Goal: Task Accomplishment & Management: Use online tool/utility

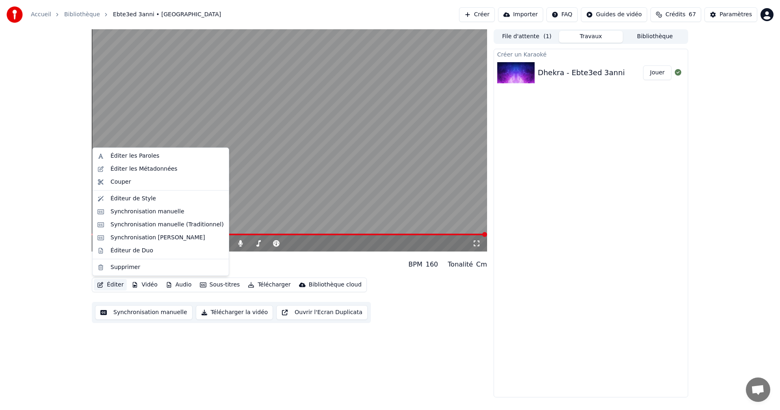
click at [115, 285] on button "Éditer" at bounding box center [110, 284] width 33 height 11
click at [144, 156] on div "Éditer les Paroles" at bounding box center [134, 156] width 49 height 8
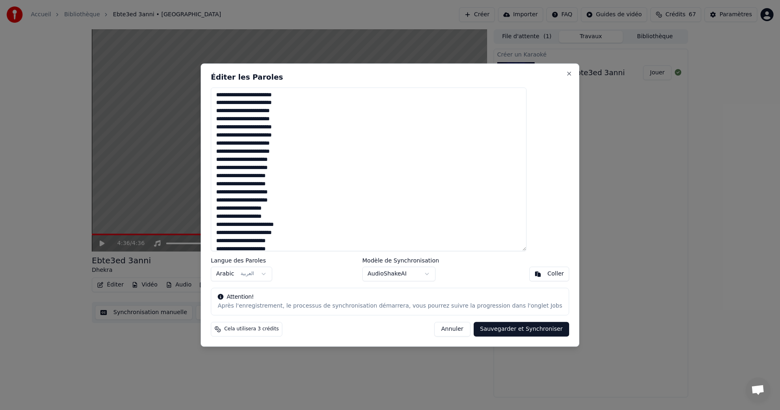
click at [435, 329] on button "Annuler" at bounding box center [452, 329] width 36 height 15
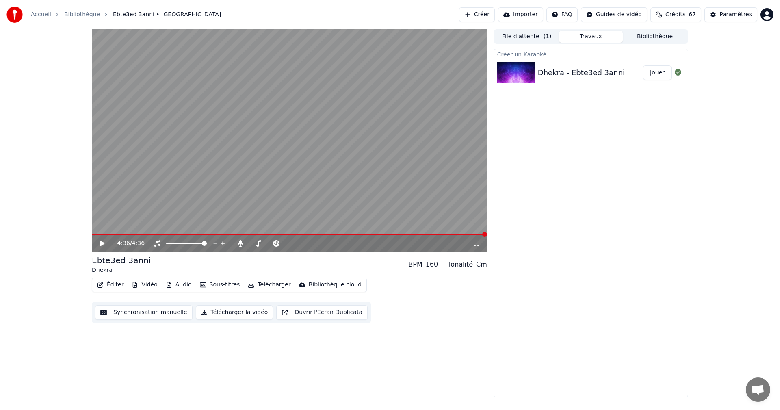
click at [143, 311] on button "Synchronisation manuelle" at bounding box center [143, 312] width 97 height 15
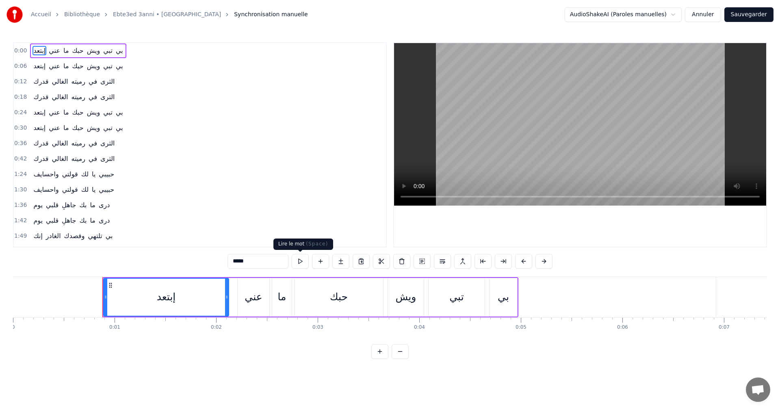
click at [303, 260] on button at bounding box center [300, 261] width 17 height 15
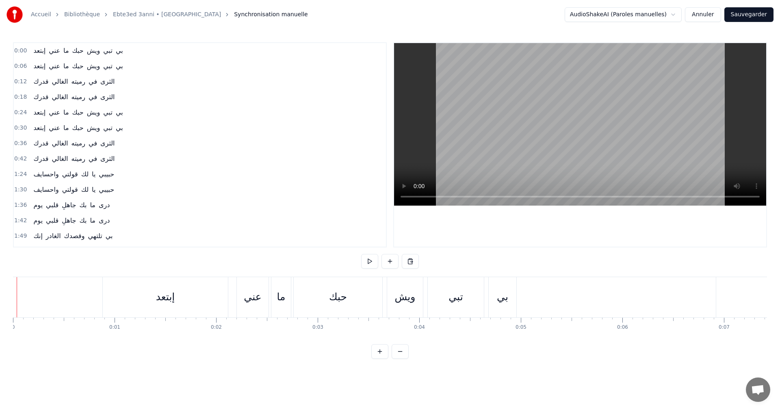
click at [371, 263] on button at bounding box center [369, 261] width 17 height 15
click at [370, 257] on button at bounding box center [369, 261] width 17 height 15
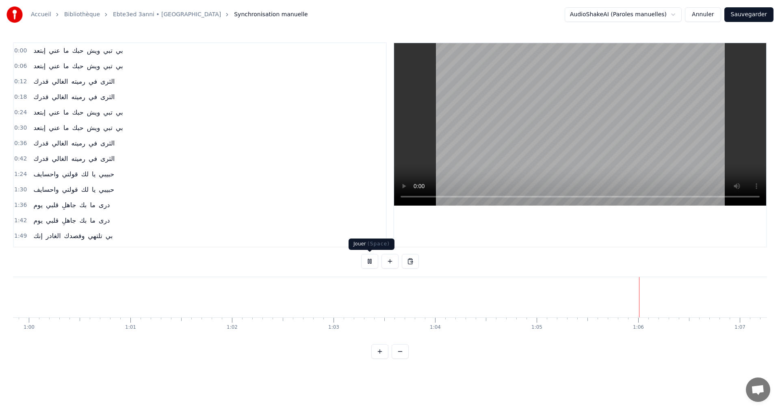
click at [371, 261] on button at bounding box center [369, 261] width 17 height 15
click at [355, 312] on div "الثرى" at bounding box center [442, 297] width 283 height 40
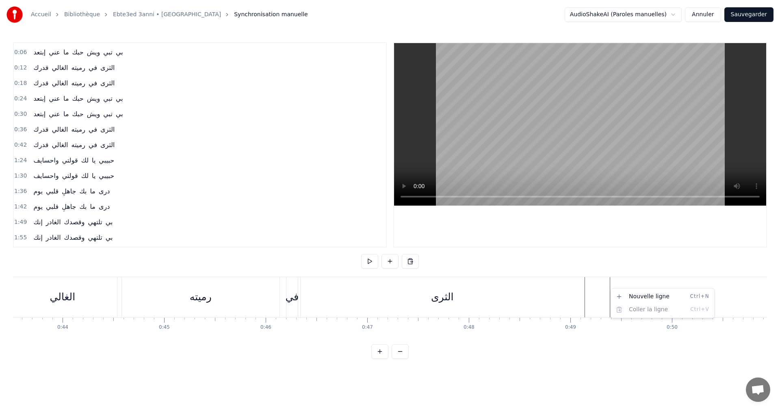
click at [610, 288] on html "Accueil Bibliothèque Ebte3ed 3anni • Dhekra Synchronisation manuelle AudioShake…" at bounding box center [390, 186] width 780 height 372
click at [326, 221] on div "1:49 إنك الغادر وقصدك تلتهي بي" at bounding box center [200, 221] width 372 height 15
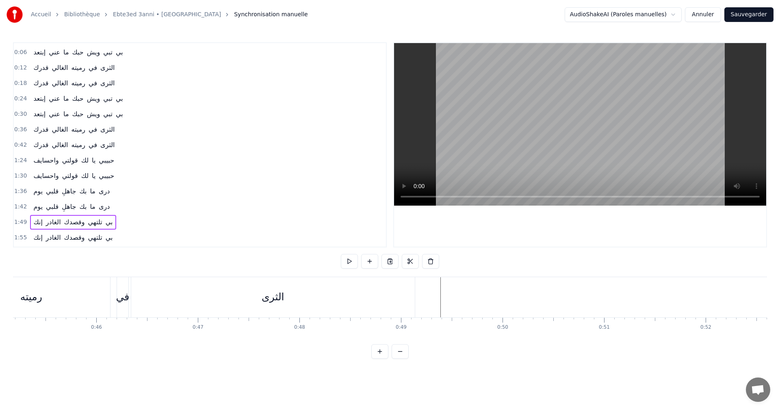
scroll to position [0, 4602]
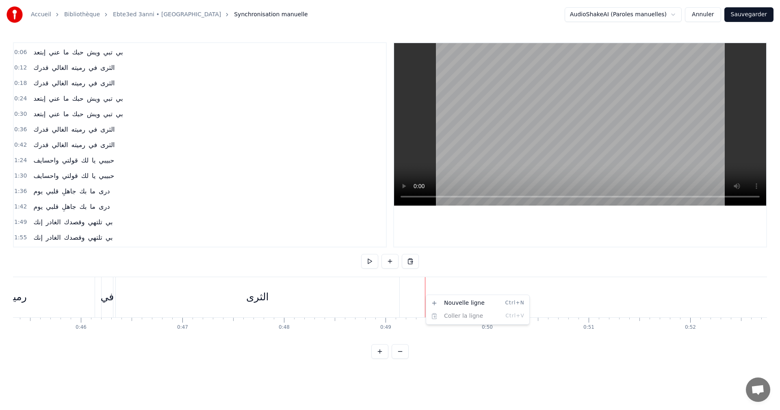
click at [425, 294] on html "Accueil Bibliothèque Ebte3ed 3anni • Dhekra Synchronisation manuelle AudioShake…" at bounding box center [390, 186] width 780 height 372
click at [439, 296] on div "Nouvelle ligne Ctrl+N" at bounding box center [478, 299] width 100 height 13
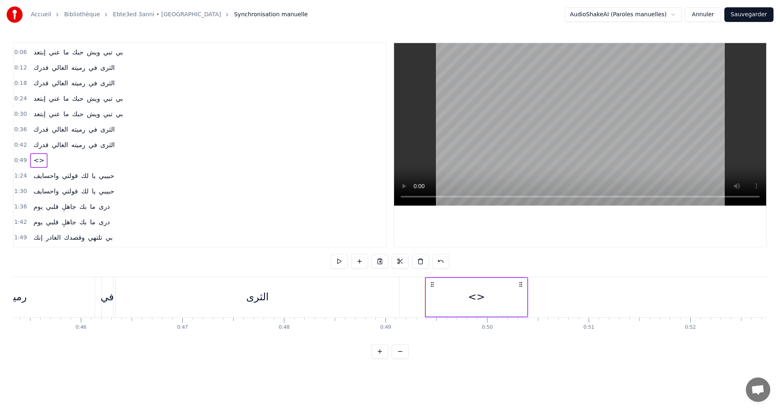
click at [521, 284] on circle at bounding box center [521, 284] width 0 height 0
click at [498, 295] on div "<>" at bounding box center [476, 297] width 101 height 39
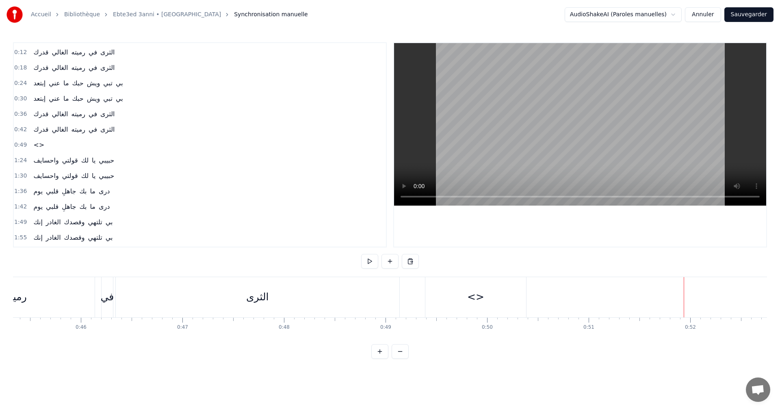
click at [476, 298] on div "<>" at bounding box center [475, 296] width 17 height 15
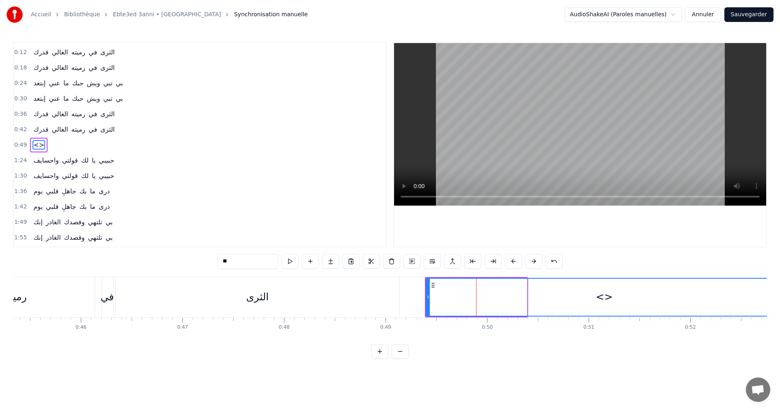
drag, startPoint x: 524, startPoint y: 299, endPoint x: 779, endPoint y: 298, distance: 255.4
click at [779, 298] on div "Accueil Bibliothèque Ebte3ed 3anni • Dhekra Synchronisation manuelle AudioShake…" at bounding box center [390, 179] width 780 height 359
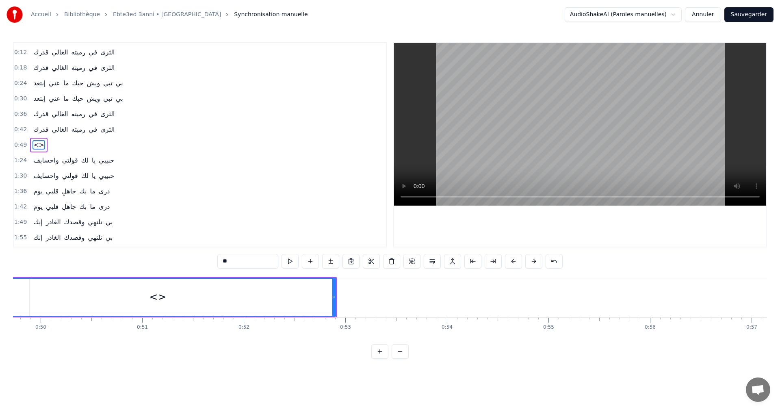
scroll to position [0, 5156]
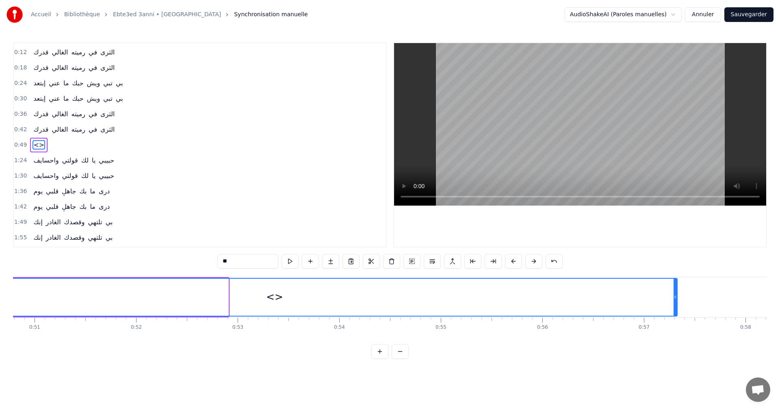
drag, startPoint x: 226, startPoint y: 297, endPoint x: 683, endPoint y: 296, distance: 456.9
click at [677, 296] on icon at bounding box center [674, 297] width 3 height 6
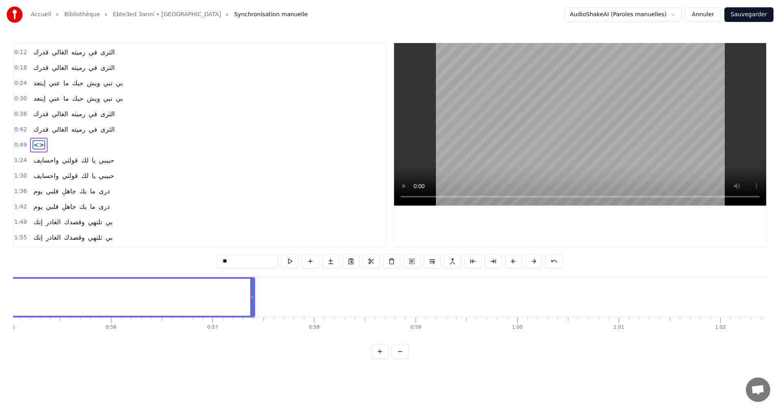
scroll to position [0, 5541]
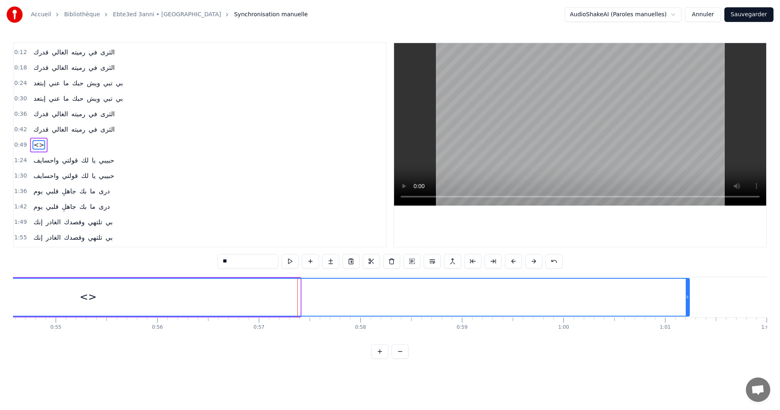
drag, startPoint x: 299, startPoint y: 297, endPoint x: 706, endPoint y: 294, distance: 407.3
click at [689, 294] on icon at bounding box center [687, 297] width 3 height 6
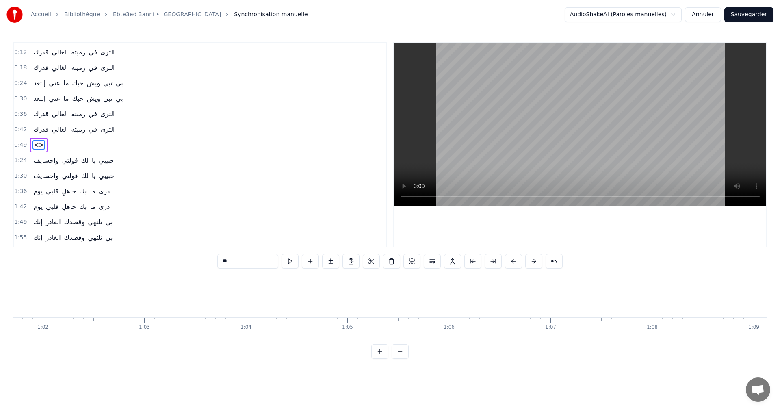
scroll to position [0, 6203]
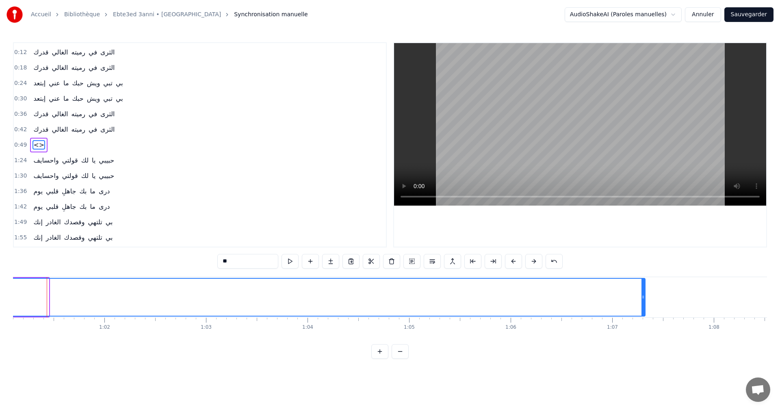
drag, startPoint x: 48, startPoint y: 294, endPoint x: 644, endPoint y: 283, distance: 596.3
click at [644, 283] on div at bounding box center [642, 297] width 3 height 37
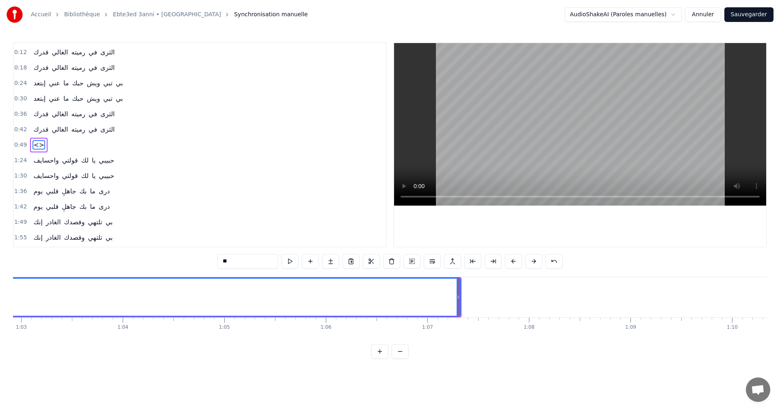
scroll to position [0, 6727]
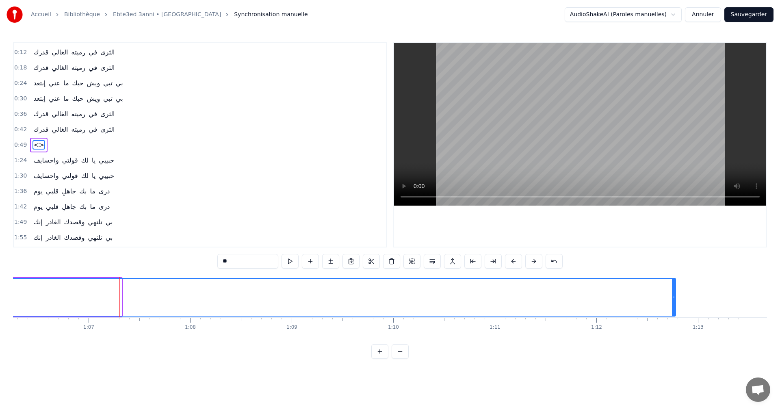
drag, startPoint x: 120, startPoint y: 296, endPoint x: 663, endPoint y: 288, distance: 543.0
click at [674, 288] on div at bounding box center [673, 297] width 3 height 37
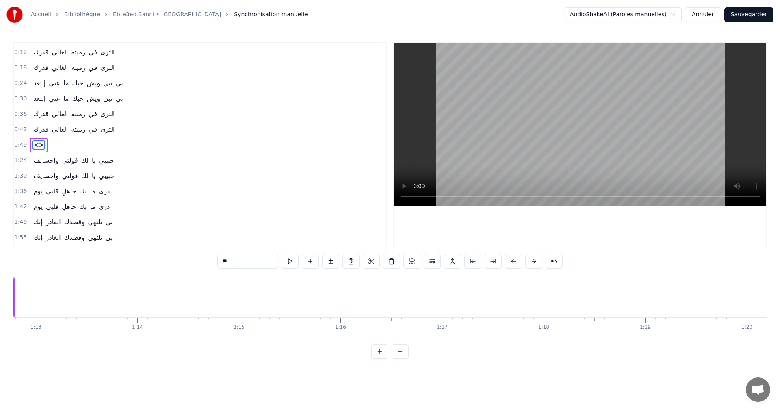
scroll to position [0, 7373]
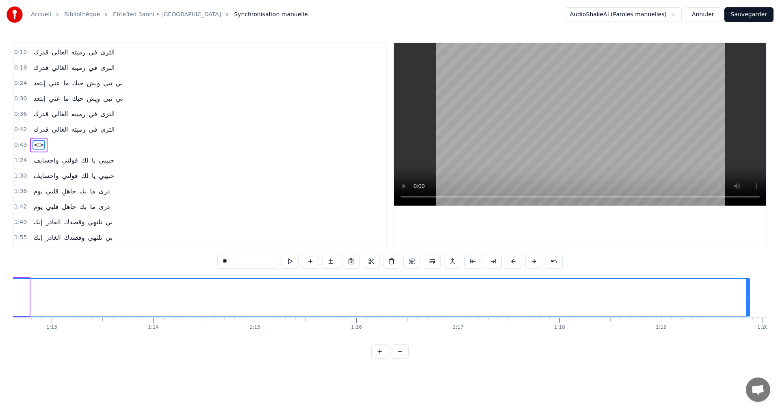
click at [748, 286] on div at bounding box center [747, 297] width 3 height 37
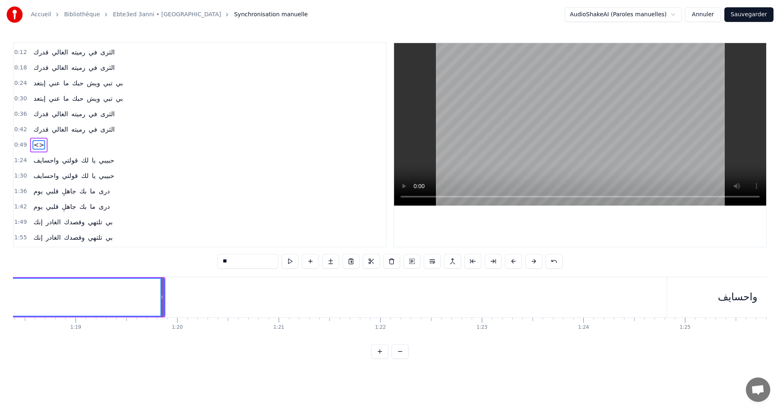
scroll to position [0, 8066]
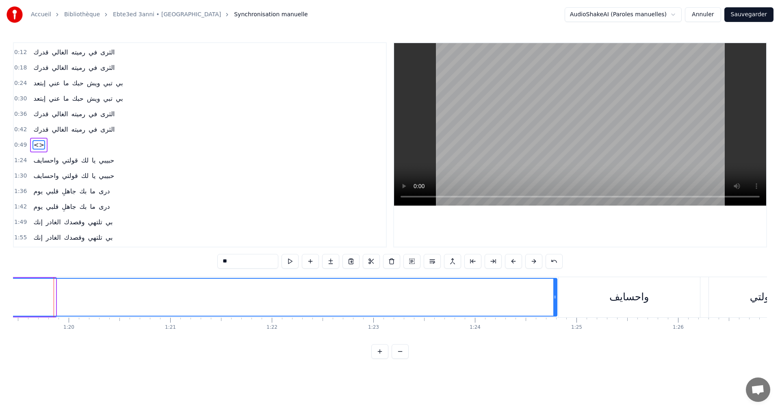
drag, startPoint x: 54, startPoint y: 297, endPoint x: 555, endPoint y: 306, distance: 501.2
click at [555, 306] on div at bounding box center [554, 297] width 3 height 37
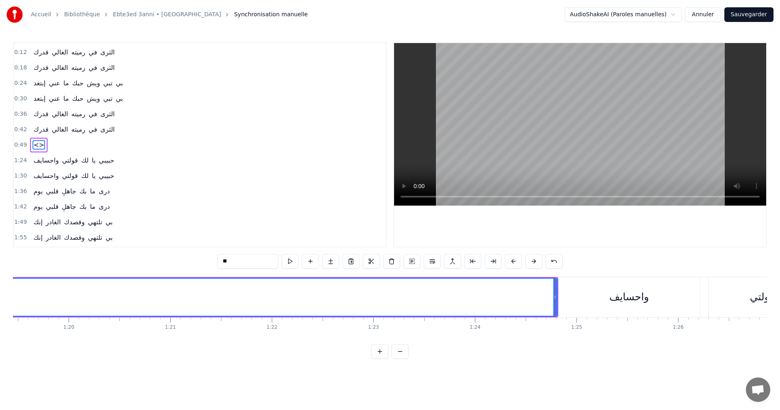
click at [238, 263] on input "**" at bounding box center [247, 261] width 61 height 15
click at [170, 263] on div "0:00 إبتعد عني ما حبك ويش تبي بي 0:06 إبتعد عني ما حبك ويش تبي بي 0:12 قدرك الغ…" at bounding box center [390, 200] width 754 height 316
click at [286, 266] on button at bounding box center [289, 261] width 17 height 15
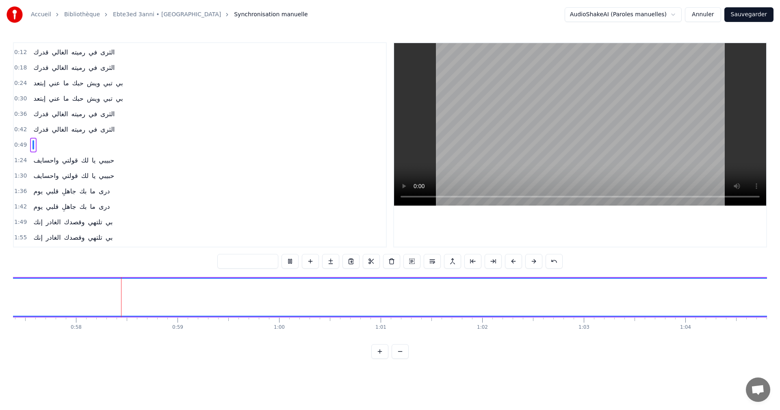
scroll to position [0, 5826]
click at [288, 263] on button at bounding box center [289, 261] width 17 height 15
type input "*******"
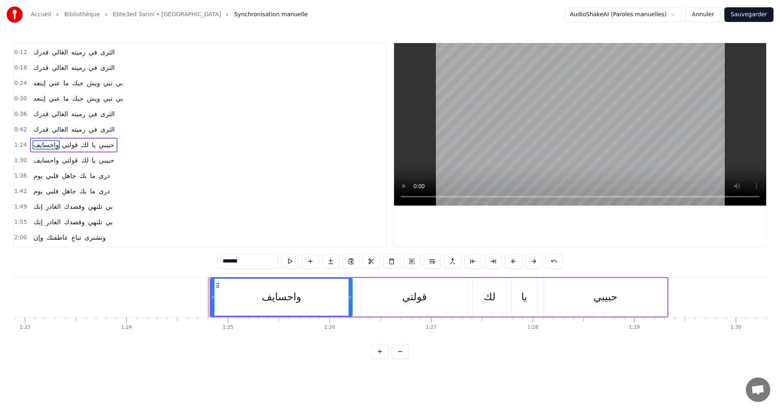
scroll to position [0, 8569]
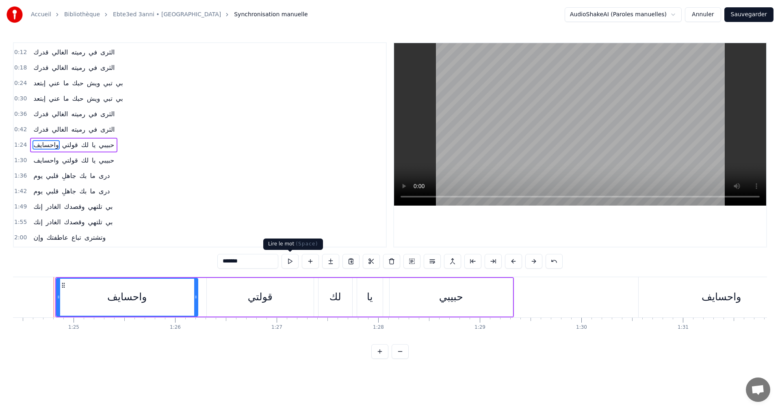
click at [294, 267] on button at bounding box center [289, 261] width 17 height 15
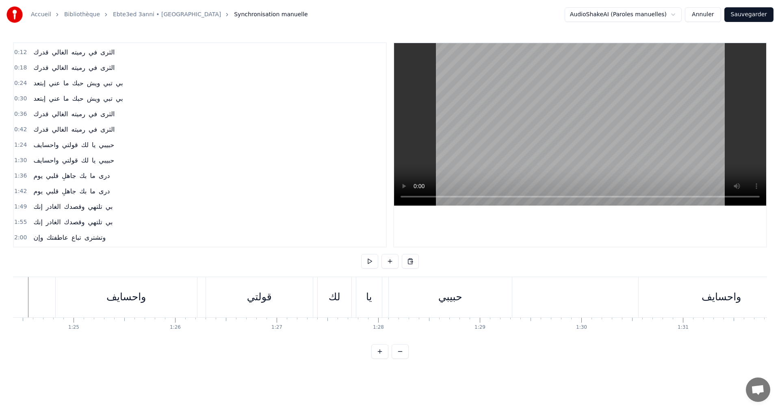
scroll to position [0, 8544]
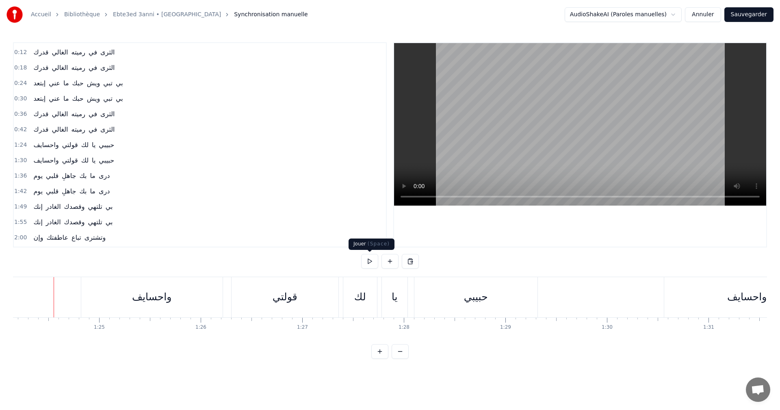
click at [369, 262] on button at bounding box center [369, 261] width 17 height 15
click at [361, 254] on button at bounding box center [369, 261] width 17 height 15
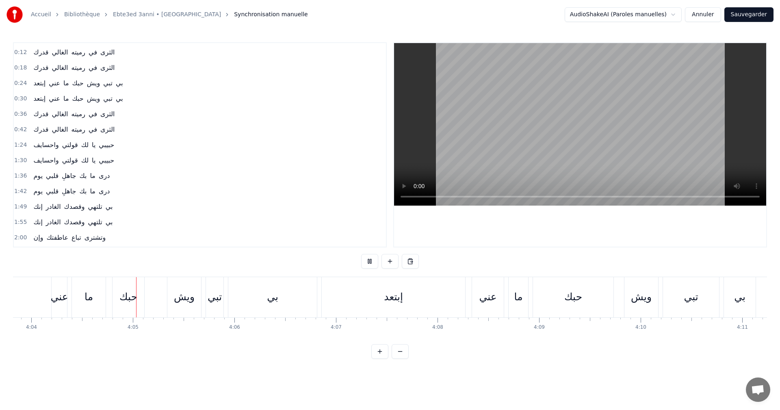
scroll to position [0, 24757]
click at [361, 254] on button at bounding box center [369, 261] width 17 height 15
click at [370, 263] on button at bounding box center [369, 261] width 17 height 15
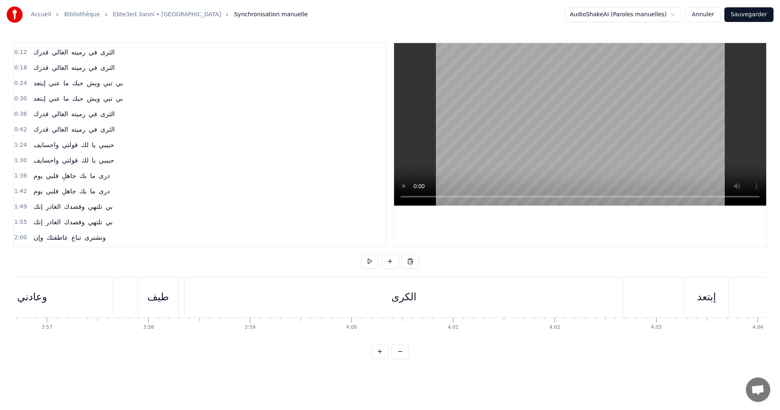
click at [126, 281] on div "استرحت وعادني طيف الكرى" at bounding box center [237, 297] width 773 height 40
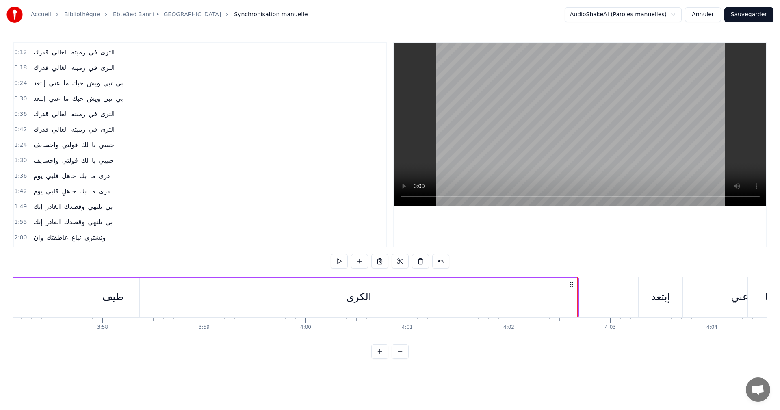
scroll to position [0, 24043]
click at [549, 301] on div "الكرى" at bounding box center [389, 297] width 438 height 39
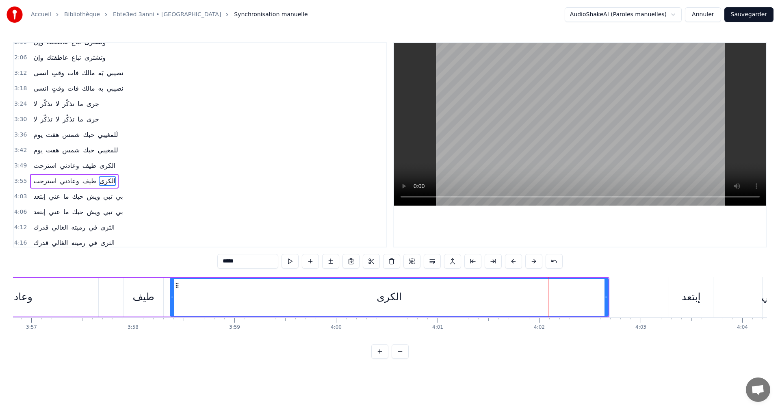
scroll to position [229, 0]
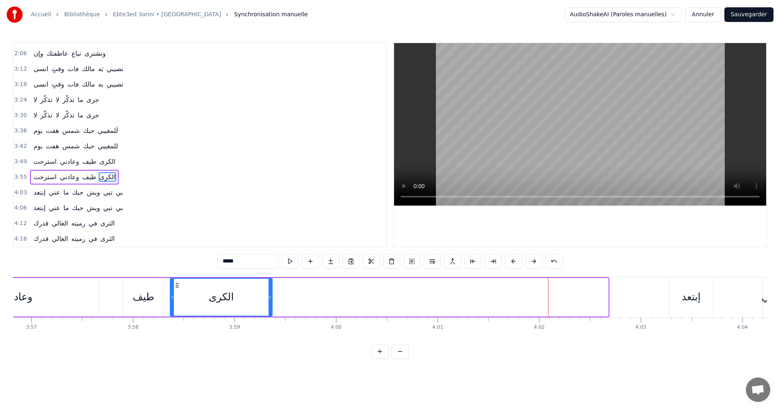
drag, startPoint x: 606, startPoint y: 296, endPoint x: 270, endPoint y: 292, distance: 335.9
click at [270, 292] on div at bounding box center [269, 297] width 3 height 37
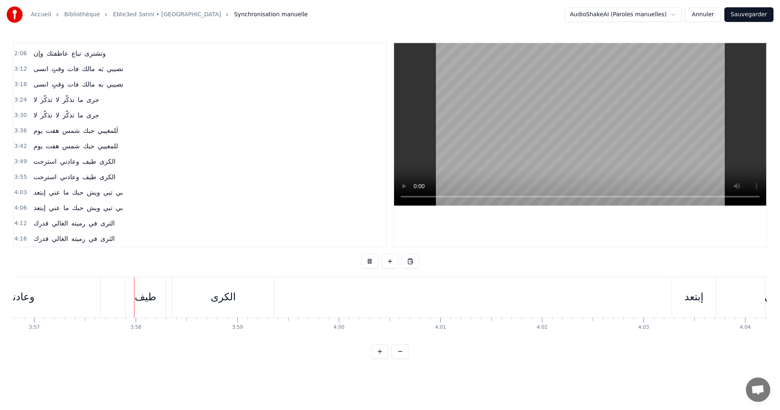
scroll to position [0, 24042]
click at [700, 299] on div "إبتعد" at bounding box center [692, 296] width 19 height 15
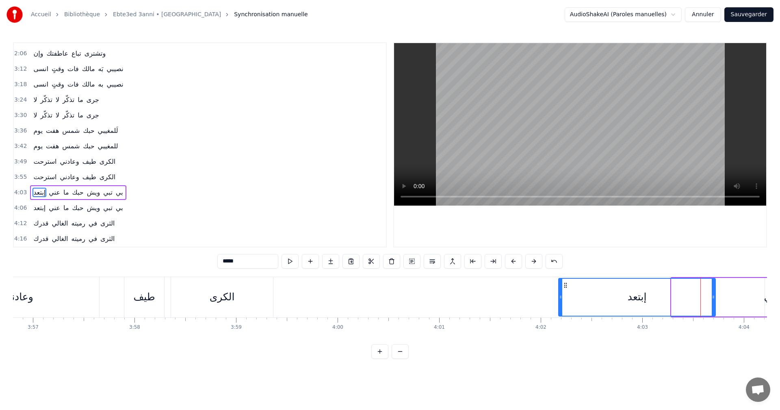
drag, startPoint x: 673, startPoint y: 298, endPoint x: 560, endPoint y: 299, distance: 112.9
click at [560, 299] on icon at bounding box center [560, 297] width 3 height 6
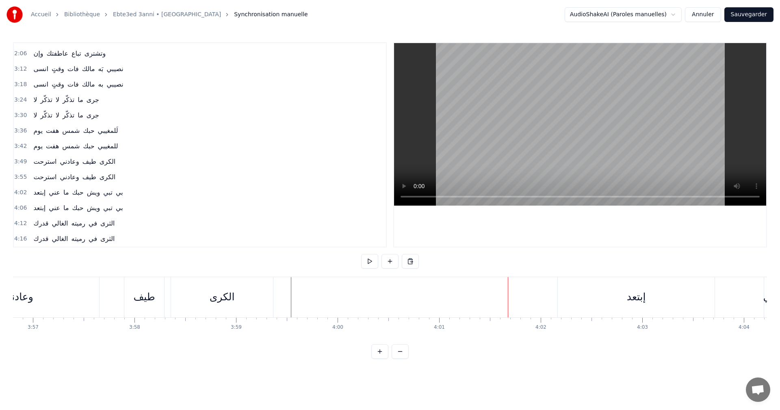
click at [626, 307] on div "إبتعد" at bounding box center [636, 297] width 157 height 40
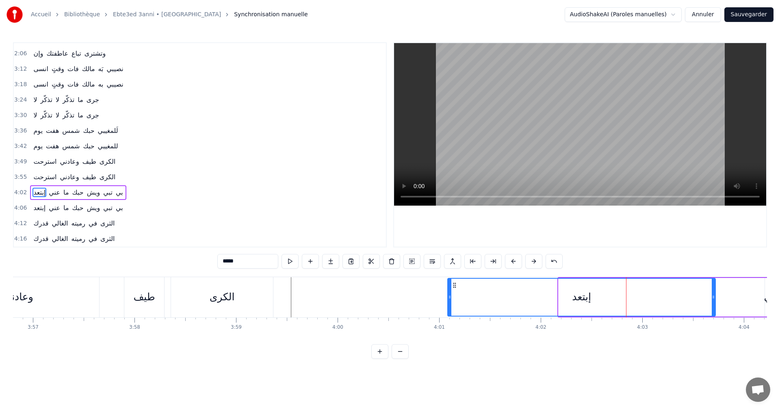
drag, startPoint x: 561, startPoint y: 296, endPoint x: 450, endPoint y: 296, distance: 110.9
click at [450, 296] on circle at bounding box center [450, 296] width 0 height 0
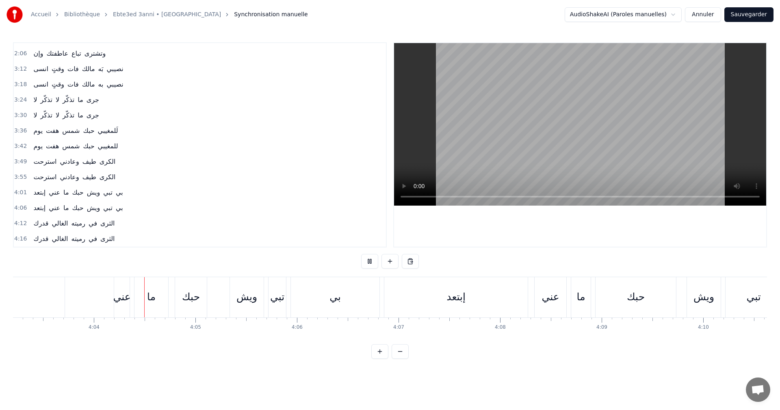
scroll to position [0, 24720]
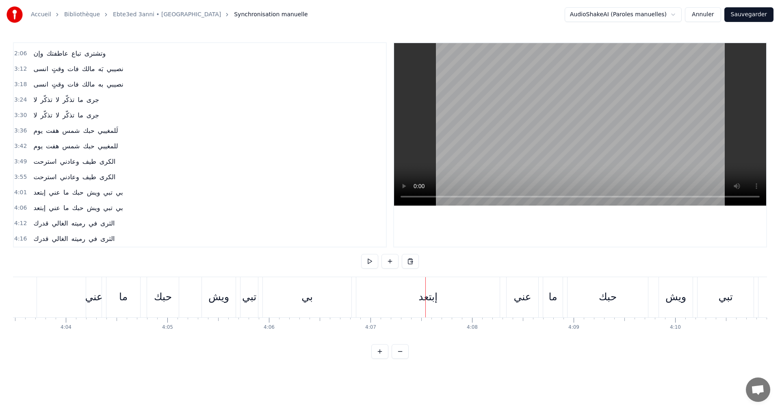
click at [64, 290] on div "إبتعد عني ما حبك ويش تبي بي" at bounding box center [61, 297] width 585 height 40
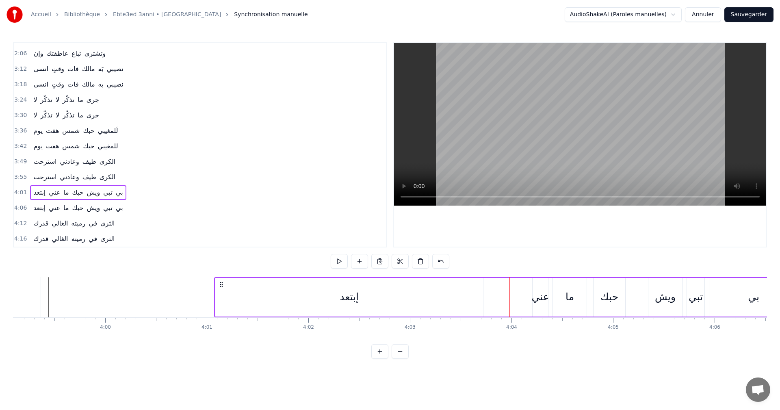
scroll to position [0, 24243]
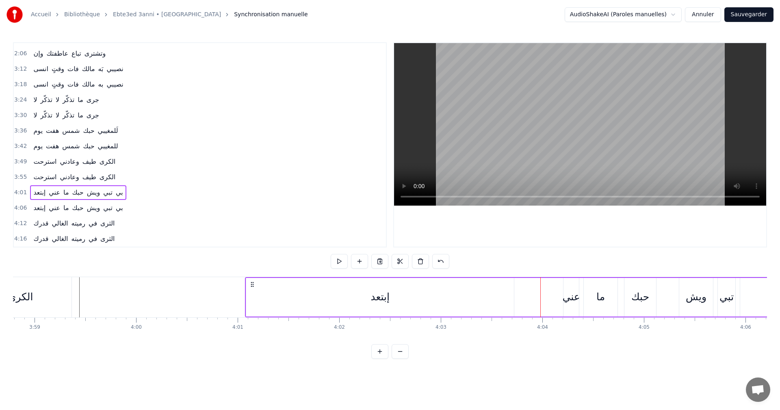
click at [389, 299] on div "إبتعد" at bounding box center [379, 296] width 19 height 15
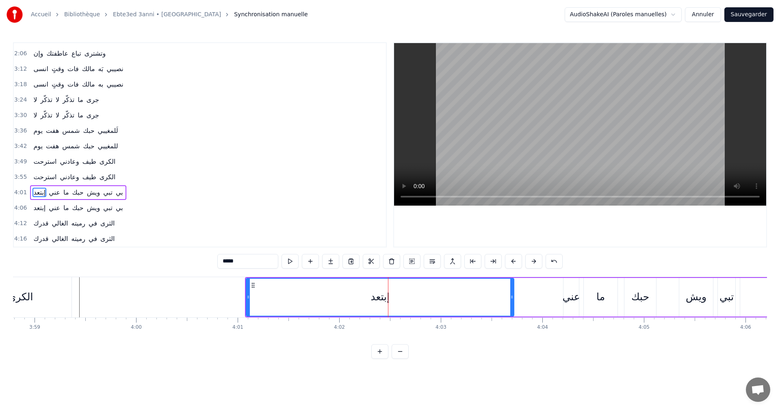
click at [383, 299] on div "إبتعد" at bounding box center [379, 296] width 19 height 15
click at [539, 300] on div "إبتعد عني ما حبك ويش تبي بي" at bounding box center [537, 297] width 585 height 40
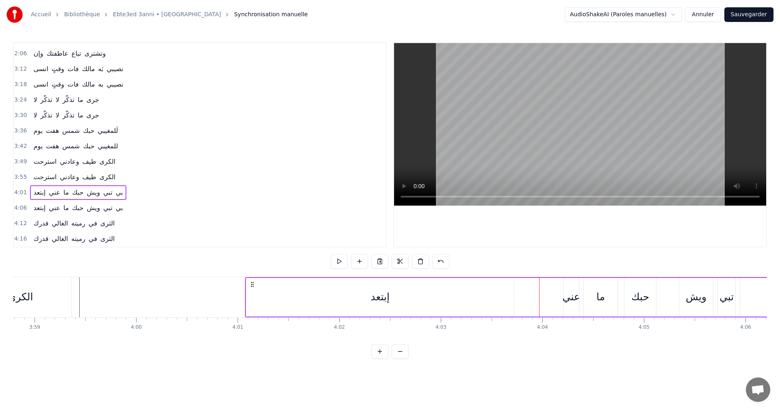
click at [559, 294] on div "إبتعد عني ما حبك ويش تبي بي" at bounding box center [537, 297] width 585 height 40
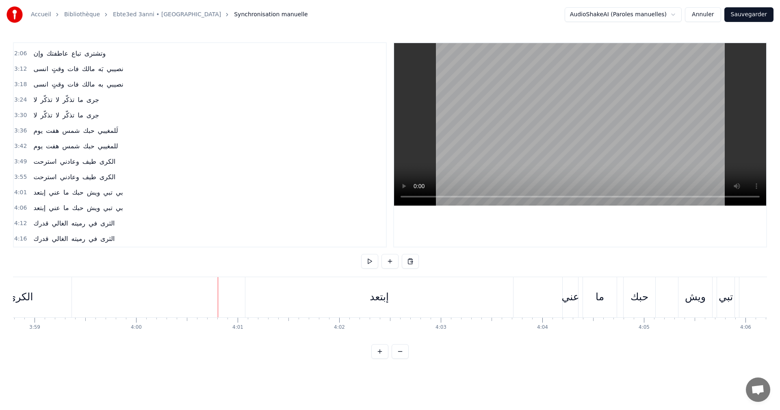
click at [543, 297] on div "إبتعد عني ما حبك ويش تبي بي" at bounding box center [537, 297] width 585 height 40
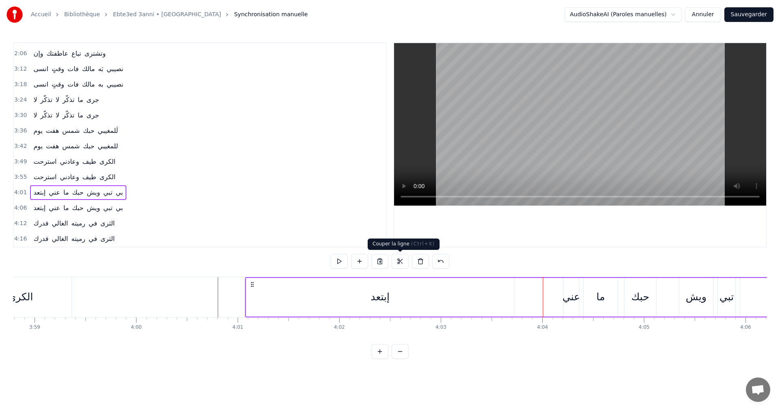
click at [404, 263] on button at bounding box center [399, 261] width 17 height 15
click at [542, 292] on div "إبتعد عني ما حبك ويش تبي بي" at bounding box center [537, 297] width 585 height 40
click at [514, 292] on div "إبتعد" at bounding box center [380, 297] width 268 height 39
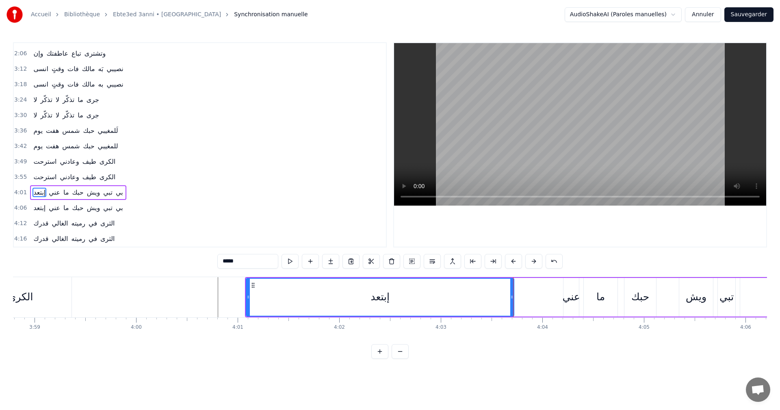
click at [535, 294] on div "إبتعد عني ما حبك ويش تبي بي" at bounding box center [537, 297] width 585 height 40
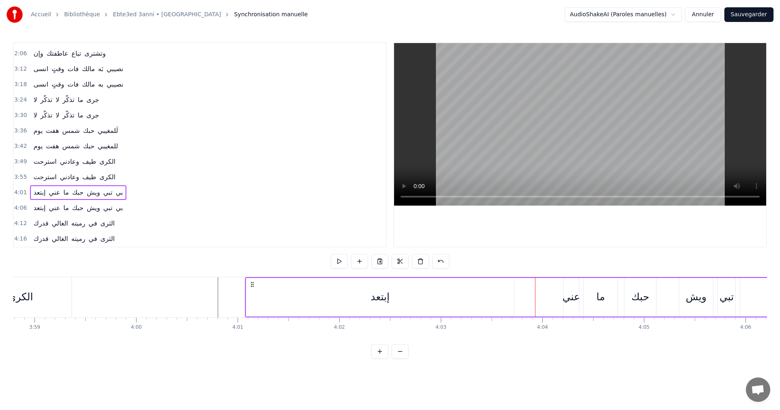
click at [568, 294] on div "عني" at bounding box center [570, 296] width 17 height 15
drag, startPoint x: 564, startPoint y: 295, endPoint x: 513, endPoint y: 295, distance: 51.2
click at [513, 295] on icon at bounding box center [514, 297] width 3 height 6
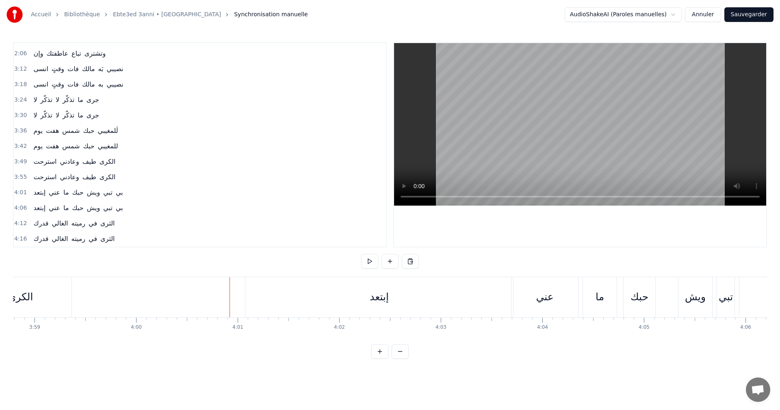
click at [34, 279] on div "الكرى" at bounding box center [21, 297] width 102 height 40
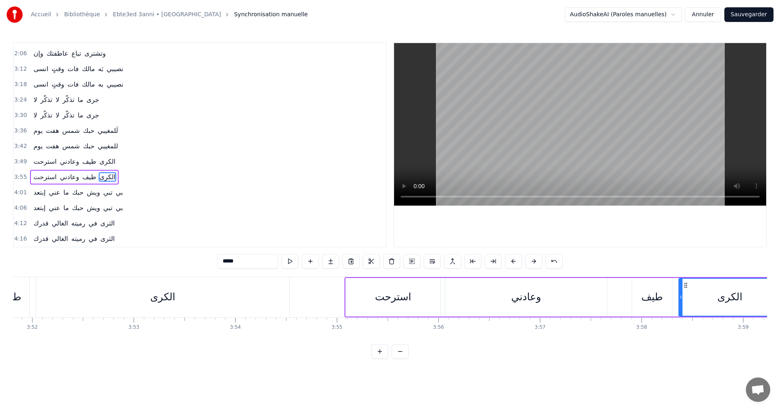
scroll to position [0, 23474]
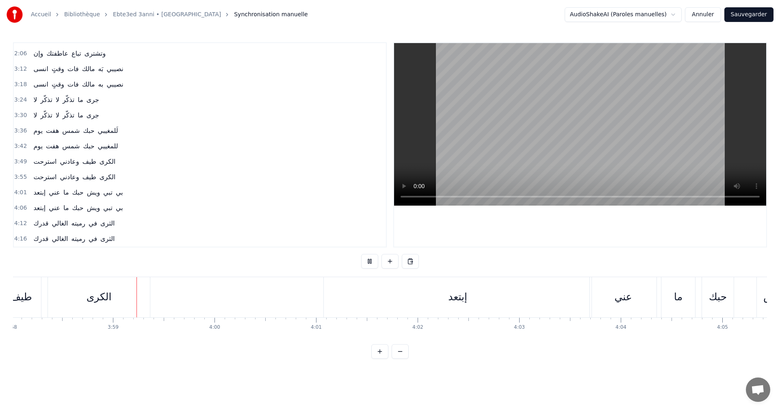
scroll to position [0, 24166]
click at [506, 292] on div "إبتعد" at bounding box center [456, 297] width 268 height 40
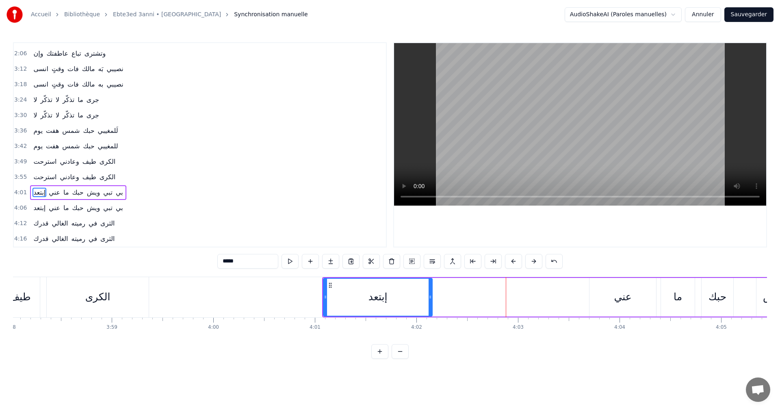
drag, startPoint x: 590, startPoint y: 295, endPoint x: 422, endPoint y: 298, distance: 167.3
click at [428, 298] on icon at bounding box center [429, 297] width 3 height 6
click at [609, 293] on div "عني" at bounding box center [622, 297] width 67 height 39
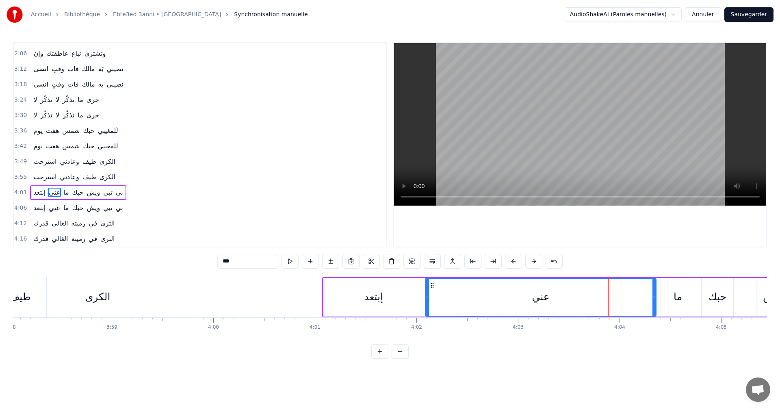
drag, startPoint x: 592, startPoint y: 296, endPoint x: 428, endPoint y: 300, distance: 164.1
click at [428, 300] on icon at bounding box center [427, 297] width 3 height 6
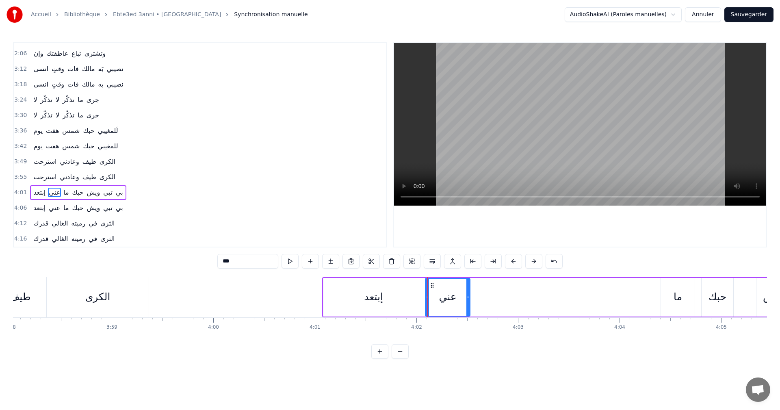
drag, startPoint x: 654, startPoint y: 296, endPoint x: 469, endPoint y: 299, distance: 184.8
click at [469, 299] on icon at bounding box center [467, 297] width 3 height 6
click at [677, 297] on div "ما" at bounding box center [677, 296] width 9 height 15
drag, startPoint x: 666, startPoint y: 284, endPoint x: 478, endPoint y: 290, distance: 188.5
click at [478, 290] on div "ما" at bounding box center [489, 297] width 33 height 37
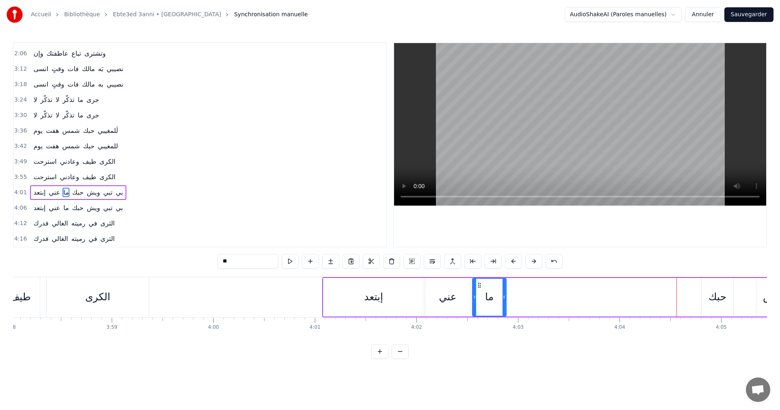
click at [709, 286] on div "حبك" at bounding box center [717, 297] width 32 height 39
type input "***"
drag, startPoint x: 708, startPoint y: 283, endPoint x: 517, endPoint y: 288, distance: 191.3
click at [517, 288] on icon at bounding box center [517, 285] width 6 height 6
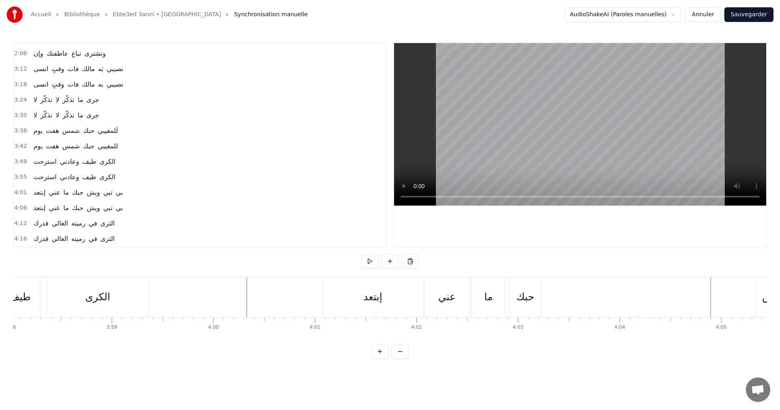
scroll to position [0, 24351]
click at [584, 301] on div "ويش" at bounding box center [587, 296] width 21 height 15
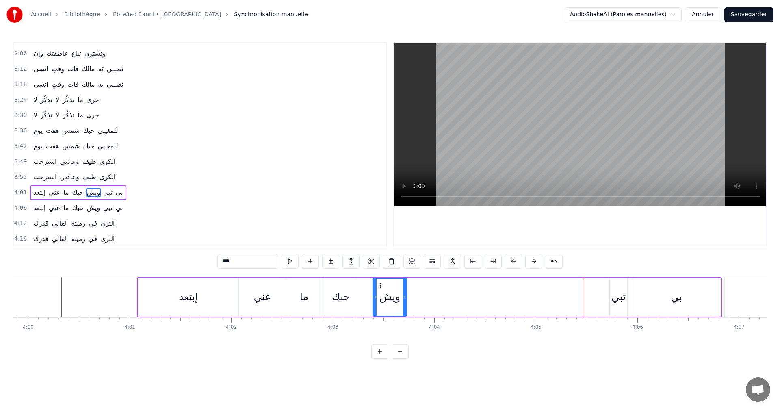
drag, startPoint x: 577, startPoint y: 284, endPoint x: 379, endPoint y: 286, distance: 198.2
click at [379, 286] on icon at bounding box center [379, 285] width 6 height 6
click at [616, 293] on div "تبي" at bounding box center [618, 296] width 14 height 15
drag, startPoint x: 615, startPoint y: 285, endPoint x: 415, endPoint y: 285, distance: 200.2
click at [415, 285] on icon at bounding box center [416, 285] width 6 height 6
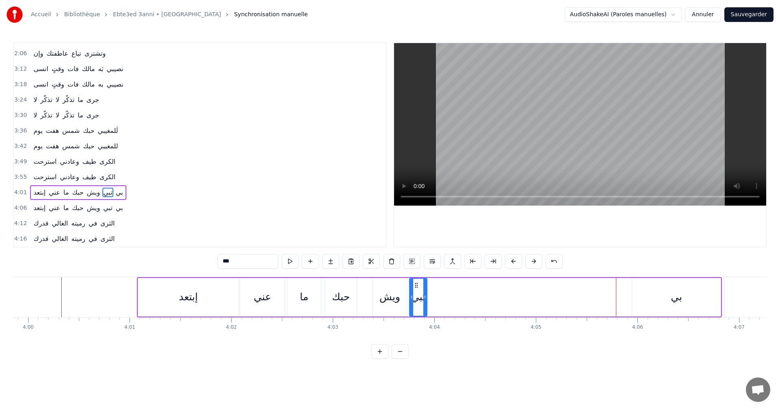
click at [661, 288] on div "بي" at bounding box center [676, 297] width 89 height 39
type input "**"
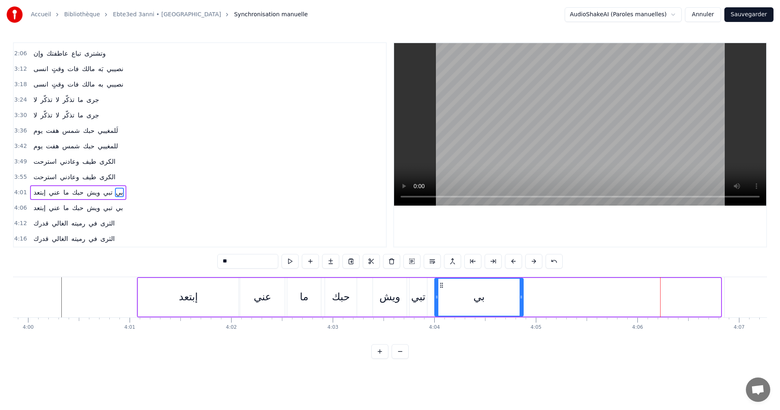
drag, startPoint x: 639, startPoint y: 284, endPoint x: 441, endPoint y: 284, distance: 197.4
click at [441, 284] on icon at bounding box center [441, 285] width 6 height 6
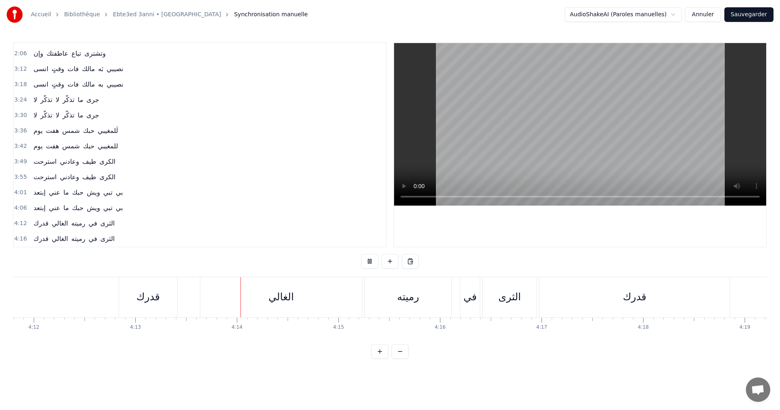
scroll to position [0, 25701]
click at [545, 310] on div "قدرك" at bounding box center [497, 297] width 190 height 40
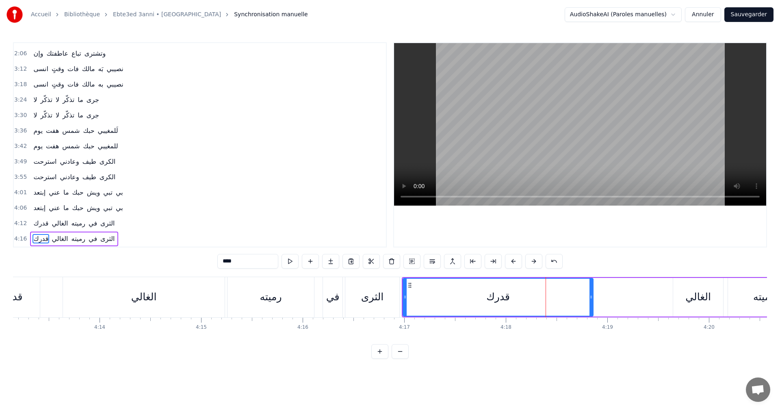
click at [646, 295] on div "قدرك الغالي رميته في الثرى" at bounding box center [709, 297] width 615 height 40
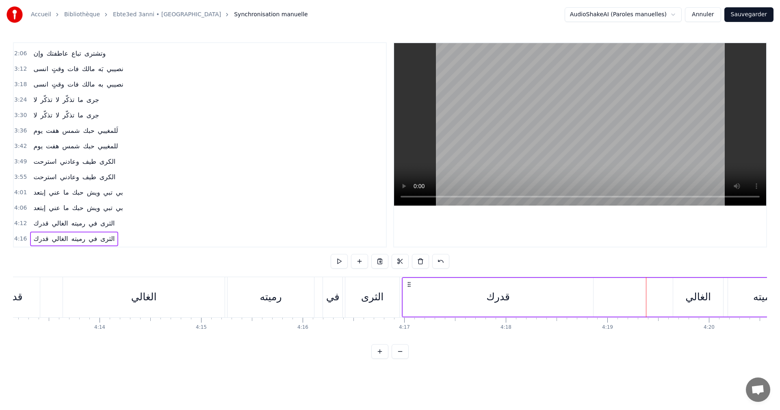
click at [638, 293] on div "قدرك الغالي رميته في الثرى" at bounding box center [709, 297] width 615 height 40
click at [690, 292] on div "الغالي" at bounding box center [698, 296] width 26 height 15
click at [607, 292] on div "قدرك الغالي رميته في الثرى" at bounding box center [709, 297] width 615 height 40
click at [570, 293] on div "قدرك" at bounding box center [498, 297] width 190 height 39
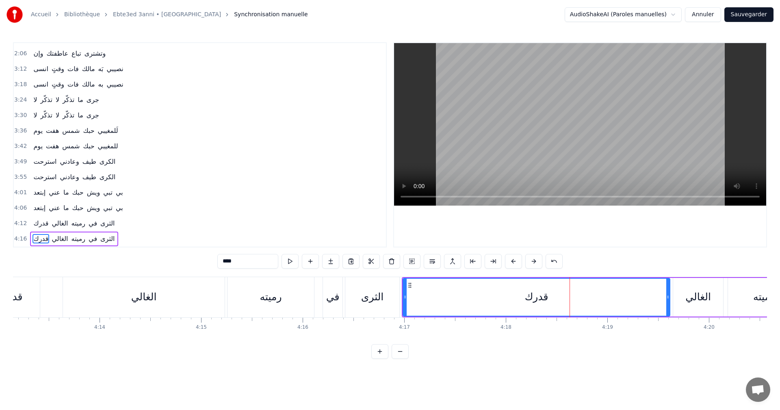
drag, startPoint x: 590, startPoint y: 295, endPoint x: 664, endPoint y: 293, distance: 74.3
click at [668, 294] on icon at bounding box center [667, 297] width 3 height 6
click at [407, 282] on icon at bounding box center [408, 285] width 6 height 6
click at [404, 293] on div at bounding box center [403, 297] width 3 height 37
click at [435, 296] on div "قدرك" at bounding box center [536, 297] width 268 height 37
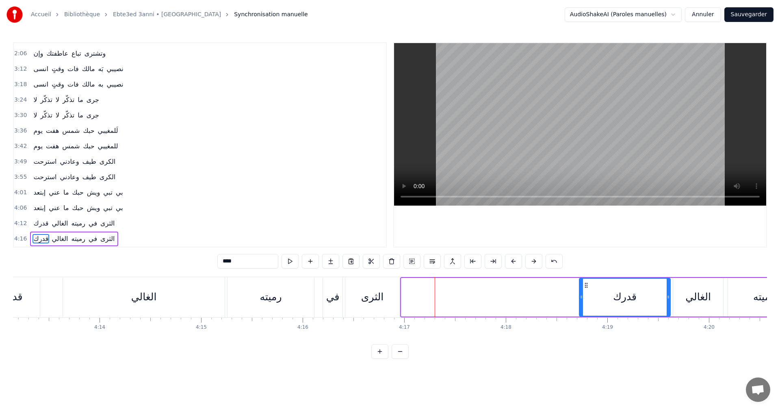
drag, startPoint x: 405, startPoint y: 296, endPoint x: 581, endPoint y: 295, distance: 175.9
click at [581, 295] on icon at bounding box center [581, 297] width 3 height 6
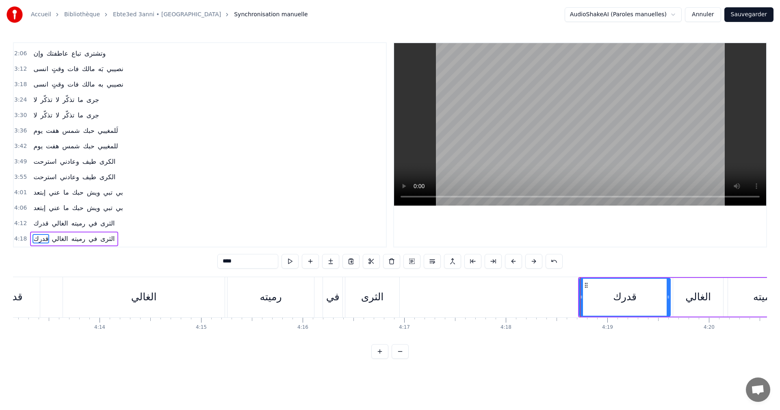
click at [317, 279] on div "قدرك الغالي رميته في الثرى" at bounding box center [191, 297] width 420 height 40
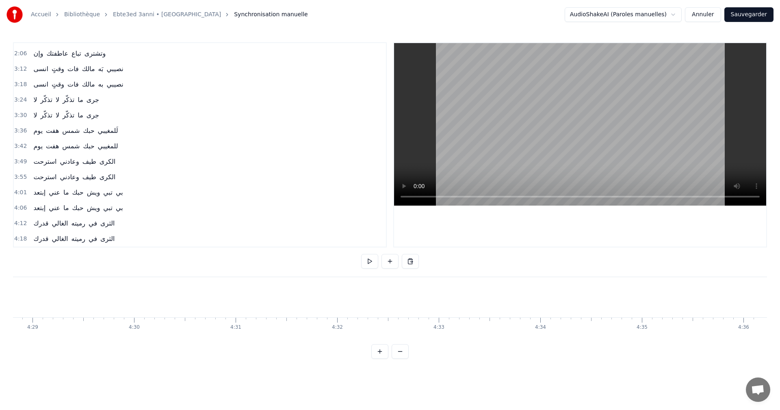
scroll to position [0, 27291]
click at [758, 17] on button "Sauvegarder" at bounding box center [748, 14] width 49 height 15
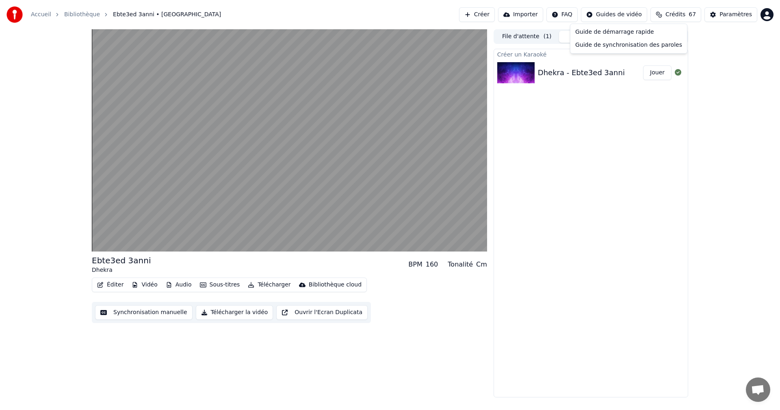
click at [613, 15] on html "Accueil Bibliothèque Ebte3ed 3anni • [PERSON_NAME] Importer FAQ Guides de vidéo…" at bounding box center [390, 205] width 780 height 410
click at [612, 46] on div "Guide de synchronisation des paroles" at bounding box center [628, 45] width 113 height 13
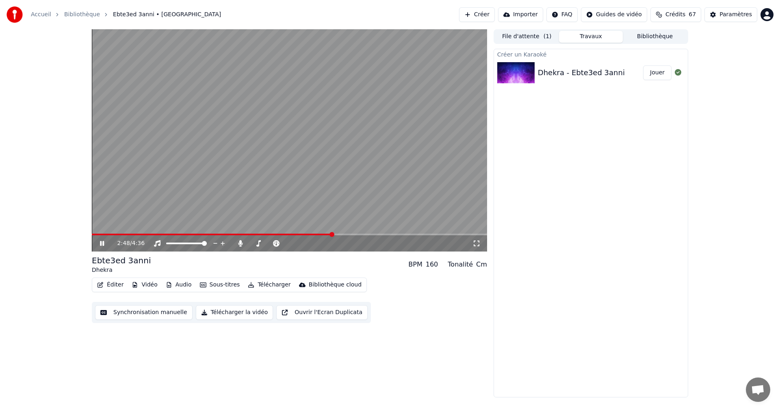
click at [102, 241] on icon at bounding box center [107, 243] width 19 height 6
click at [102, 245] on icon at bounding box center [107, 243] width 19 height 6
